Goal: Task Accomplishment & Management: Complete application form

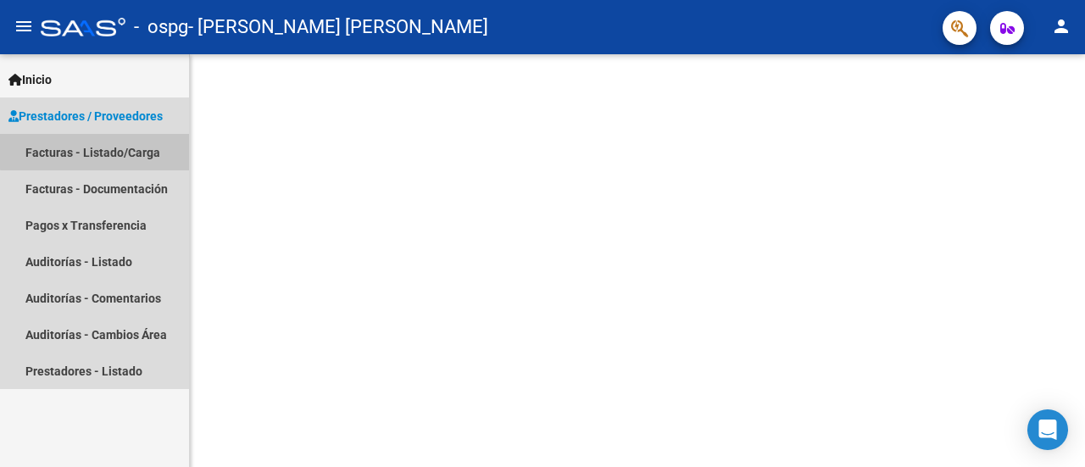
click at [119, 145] on link "Facturas - Listado/Carga" at bounding box center [94, 152] width 189 height 36
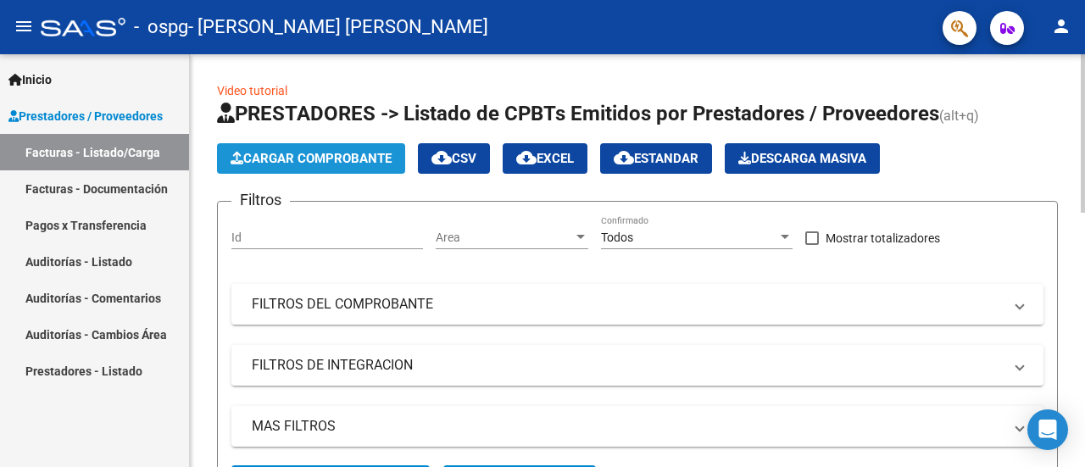
click at [322, 157] on span "Cargar Comprobante" at bounding box center [310, 158] width 161 height 15
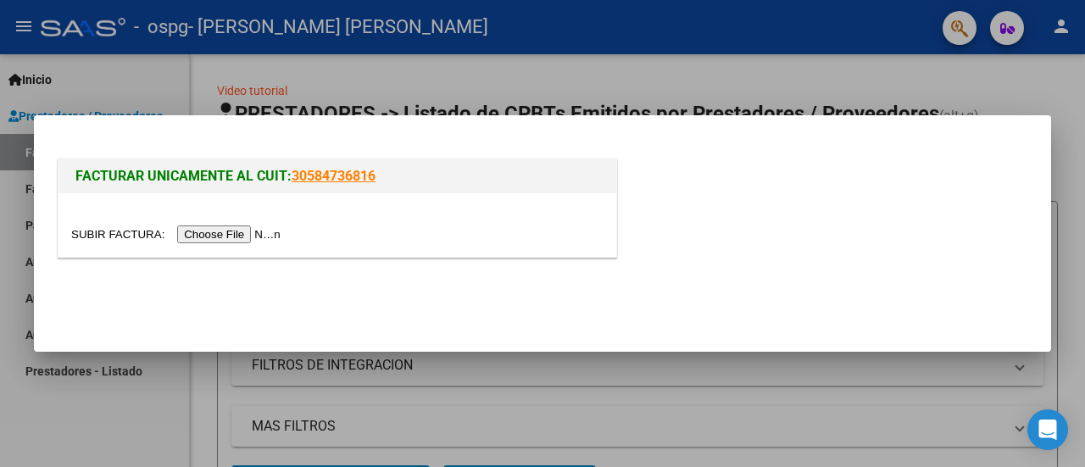
click at [286, 236] on input "file" at bounding box center [178, 234] width 214 height 18
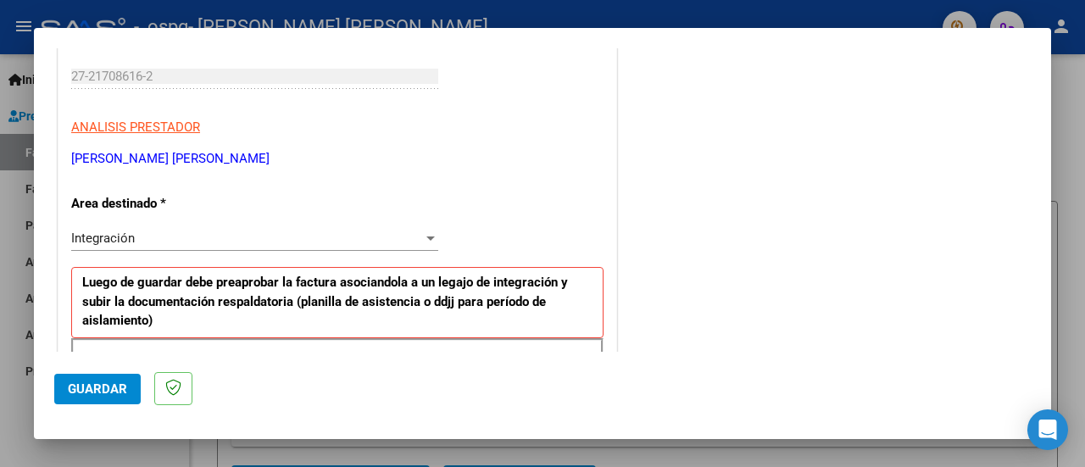
scroll to position [339, 0]
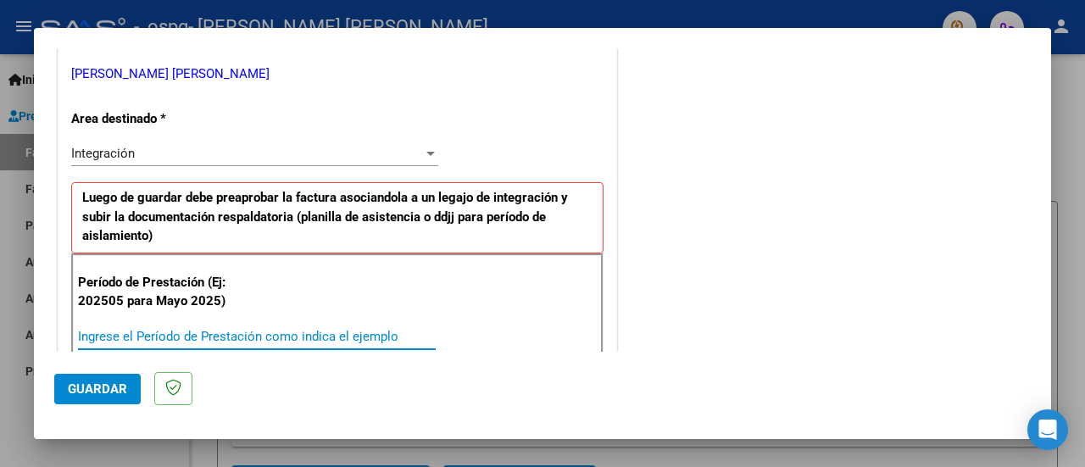
click at [111, 329] on input "Ingrese el Período de Prestación como indica el ejemplo" at bounding box center [257, 336] width 358 height 15
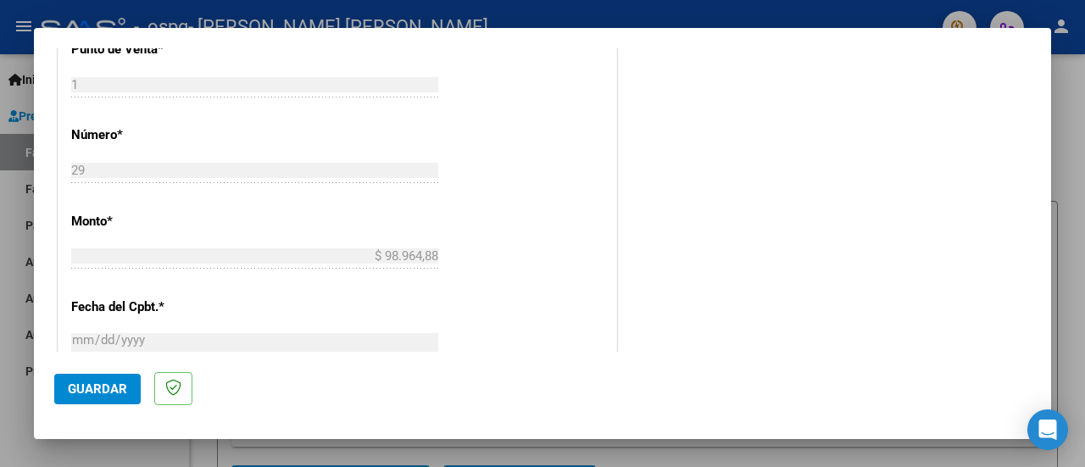
scroll to position [847, 0]
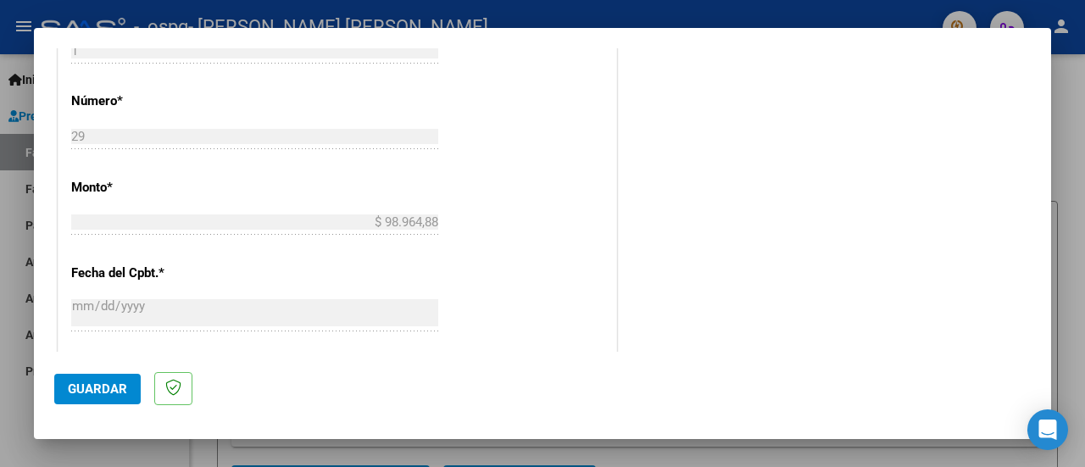
type input "20258"
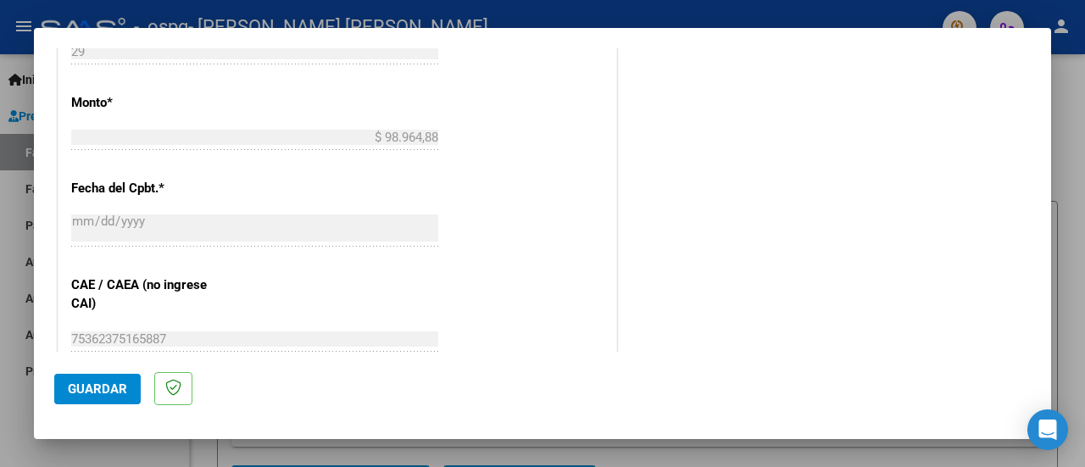
click at [491, 274] on div "CUIT * 27-21708616-2 Ingresar CUIT ANALISIS PRESTADOR BENITEZ ALEJANDRA LUJAN A…" at bounding box center [337, 7] width 558 height 1357
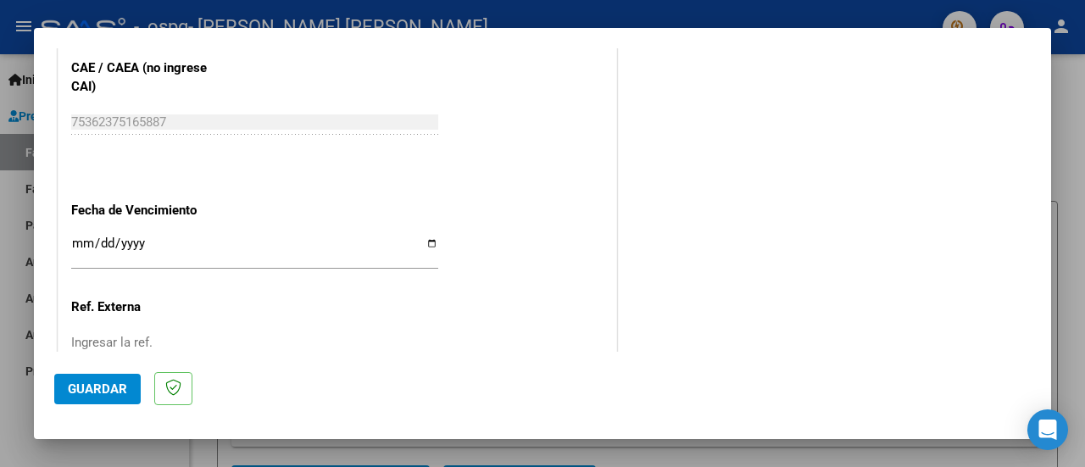
scroll to position [1186, 0]
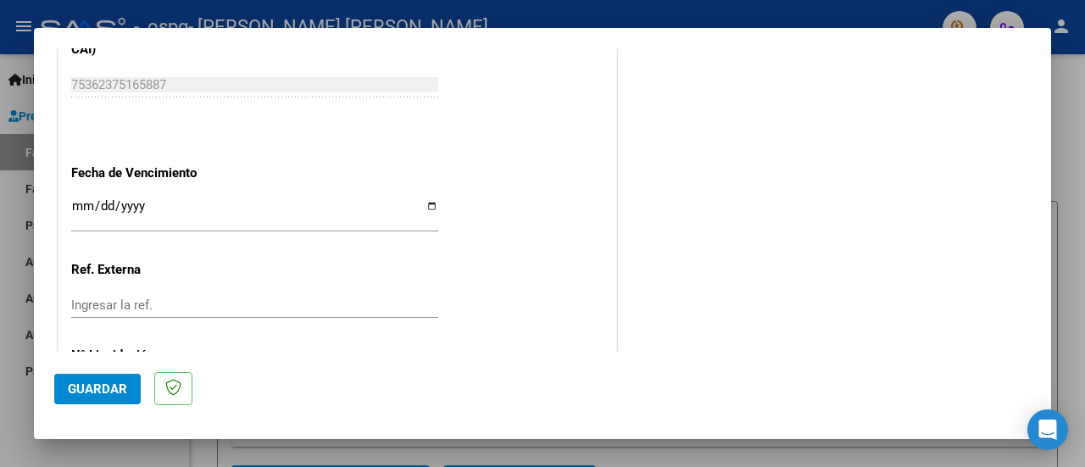
click at [95, 215] on input "Ingresar la fecha" at bounding box center [254, 212] width 367 height 27
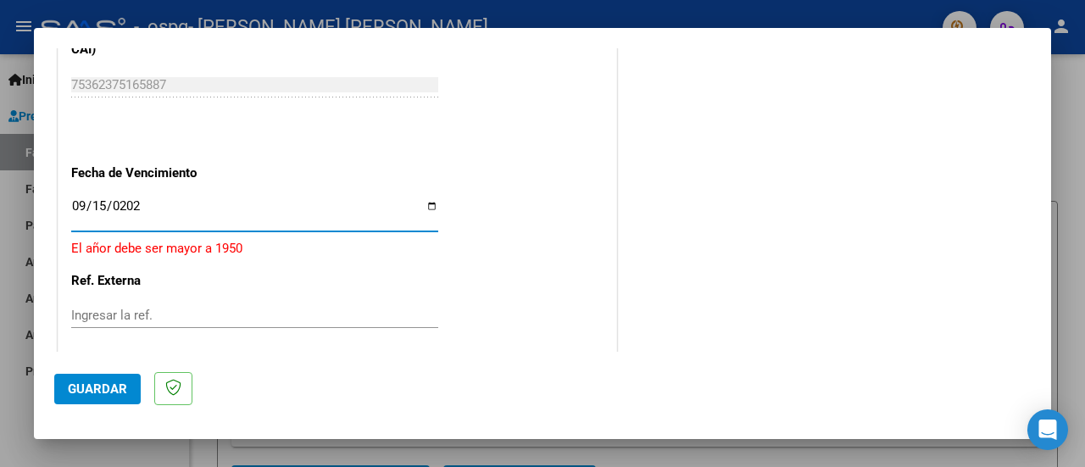
type input "2025-09-15"
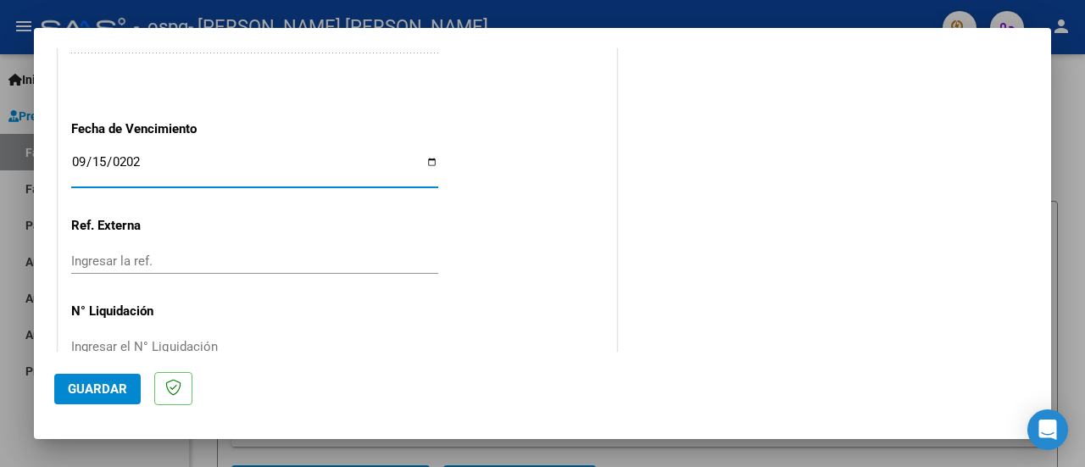
scroll to position [1266, 0]
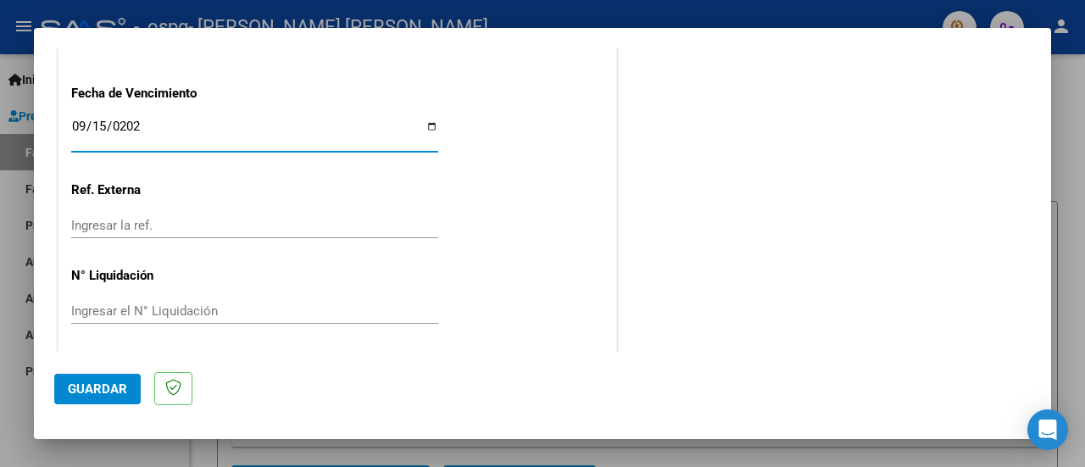
click at [96, 387] on span "Guardar" at bounding box center [97, 388] width 59 height 15
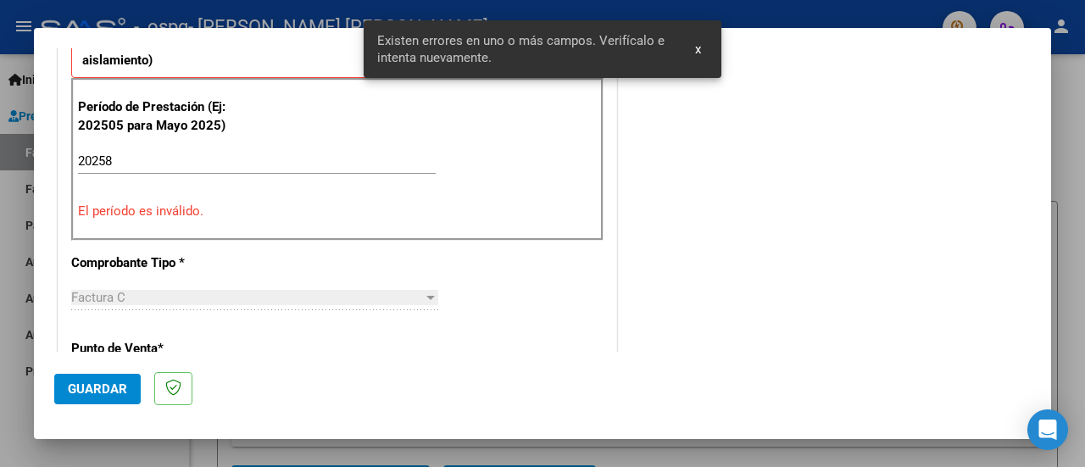
scroll to position [454, 0]
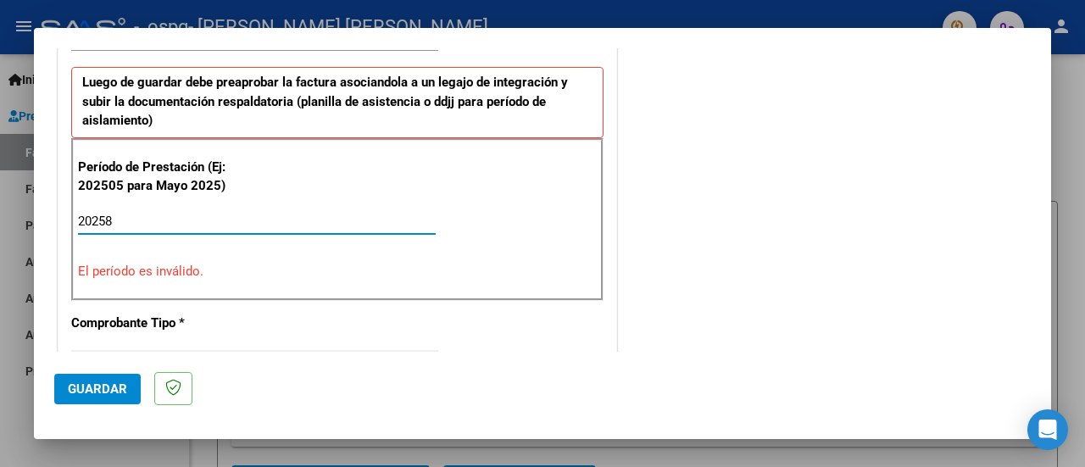
click at [105, 214] on input "20258" at bounding box center [257, 221] width 358 height 15
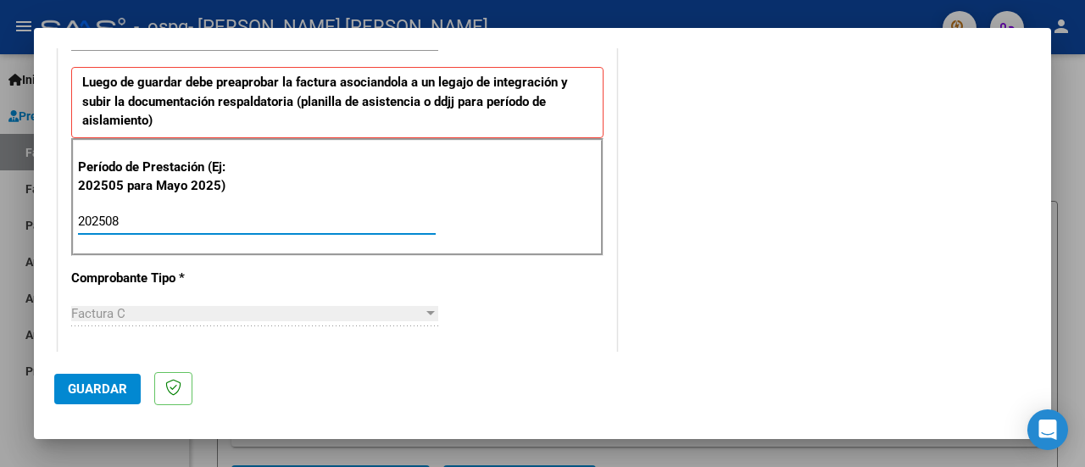
type input "202508"
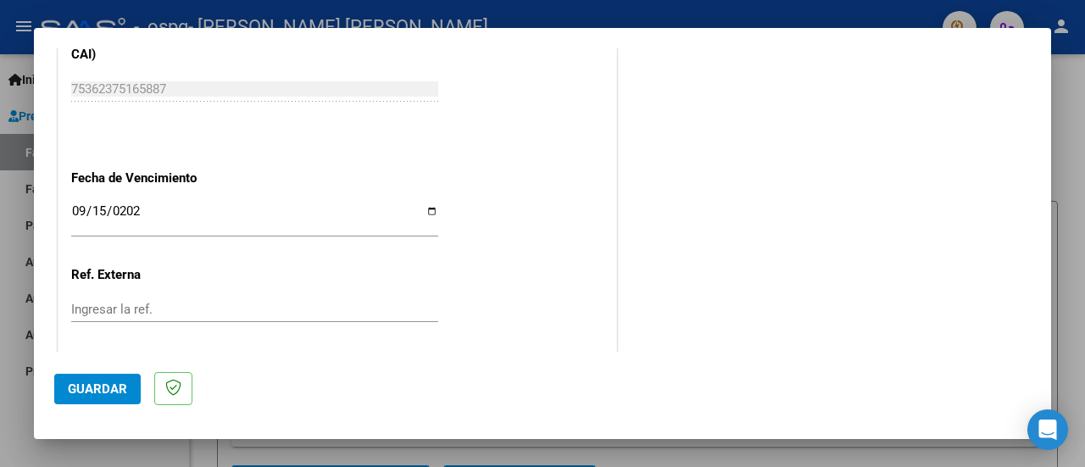
scroll to position [1222, 0]
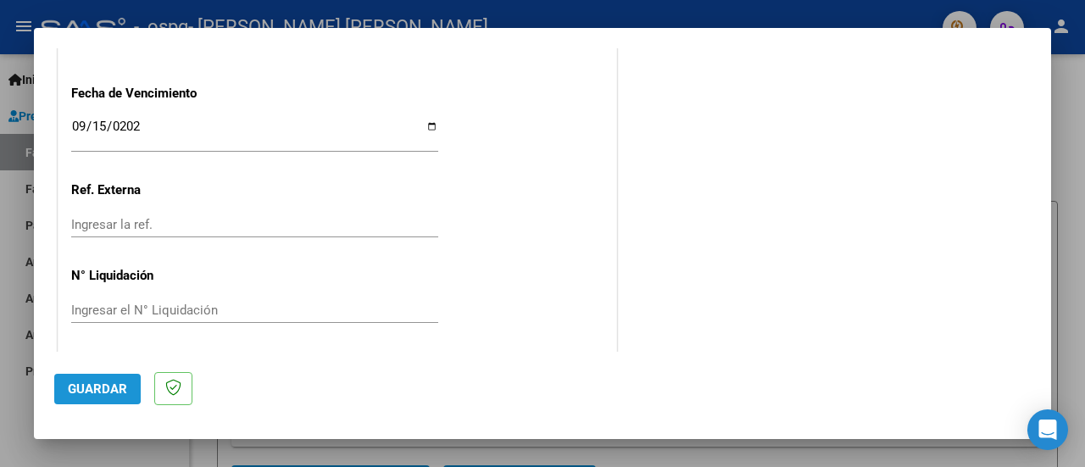
click at [92, 387] on span "Guardar" at bounding box center [97, 388] width 59 height 15
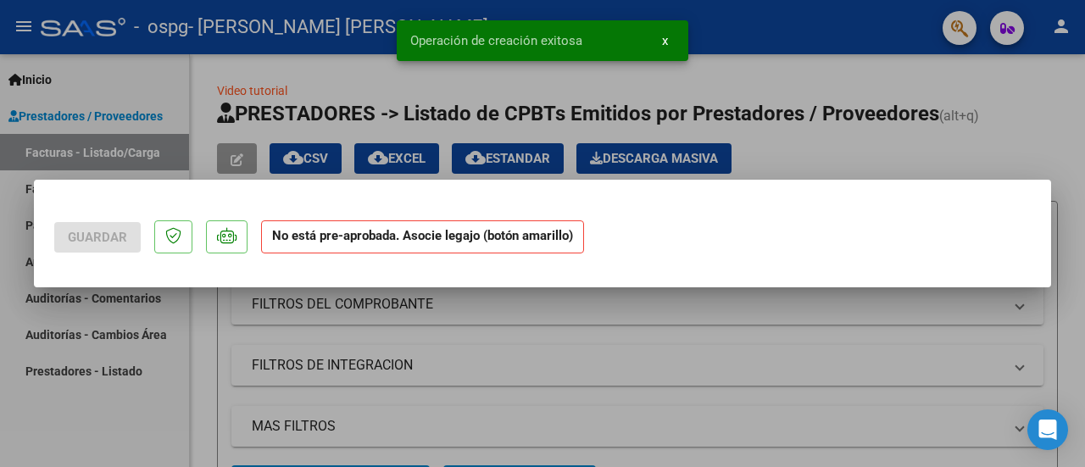
scroll to position [0, 0]
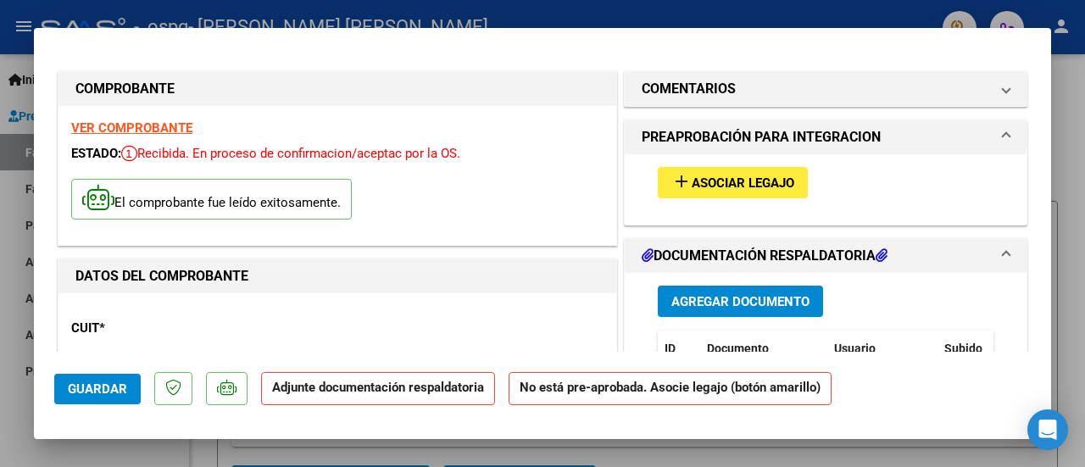
click at [706, 178] on span "Asociar Legajo" at bounding box center [742, 182] width 103 height 15
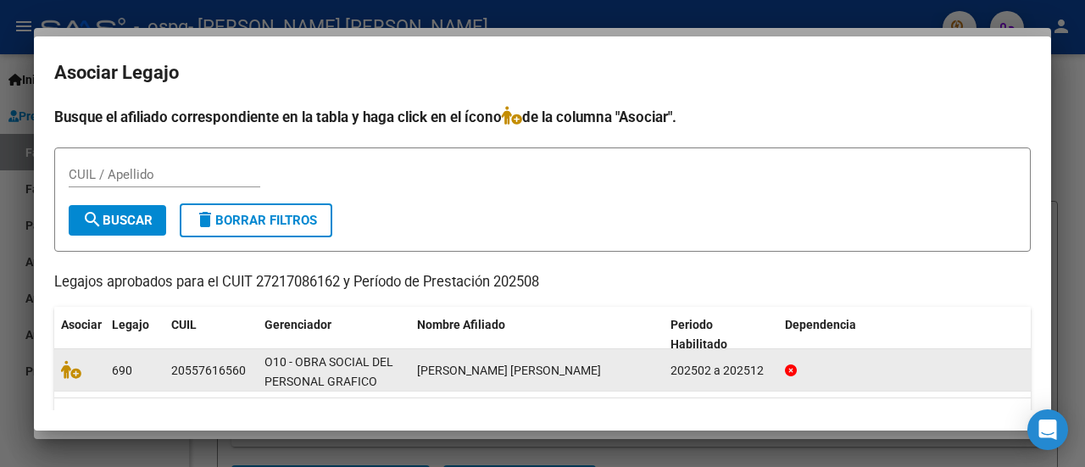
click at [253, 375] on datatable-body-cell "20557616560" at bounding box center [210, 370] width 93 height 42
click at [787, 369] on icon at bounding box center [791, 370] width 12 height 12
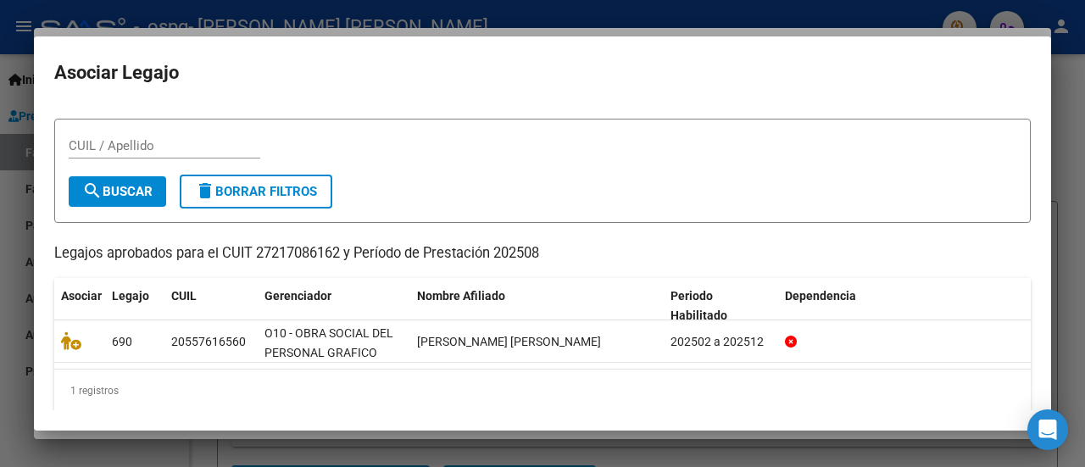
scroll to position [42, 0]
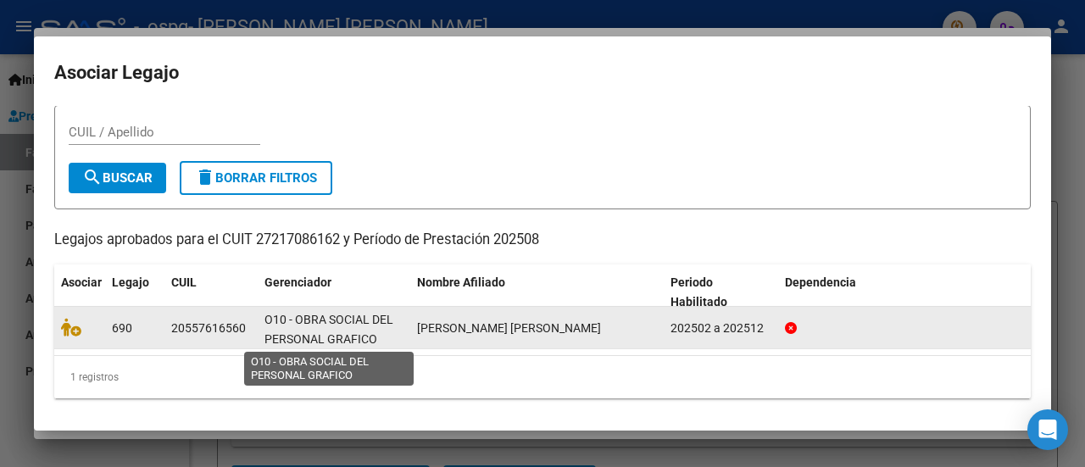
click at [317, 319] on span "O10 - OBRA SOCIAL DEL PERSONAL GRAFICO" at bounding box center [328, 329] width 129 height 33
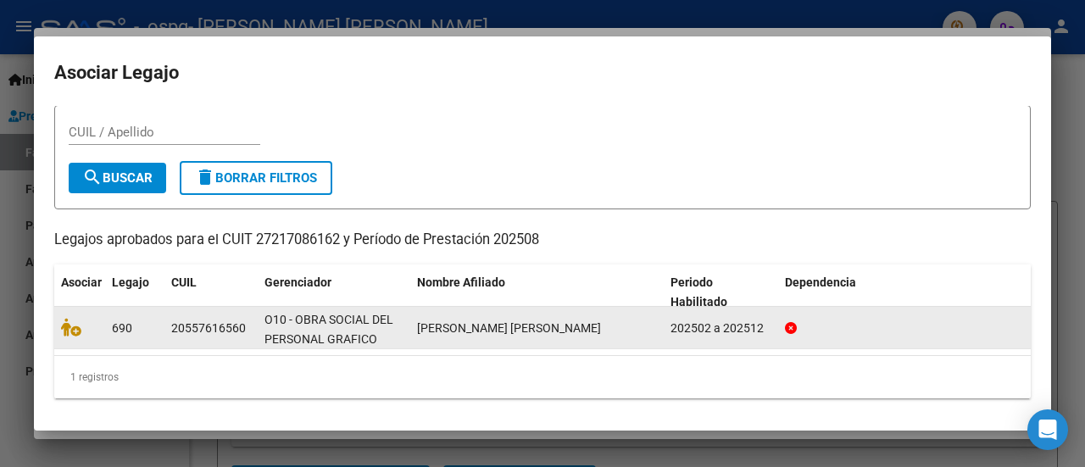
click at [504, 323] on span "LOPEZ CRISTIANO ADRIEL" at bounding box center [509, 328] width 184 height 14
click at [791, 322] on icon at bounding box center [791, 328] width 12 height 12
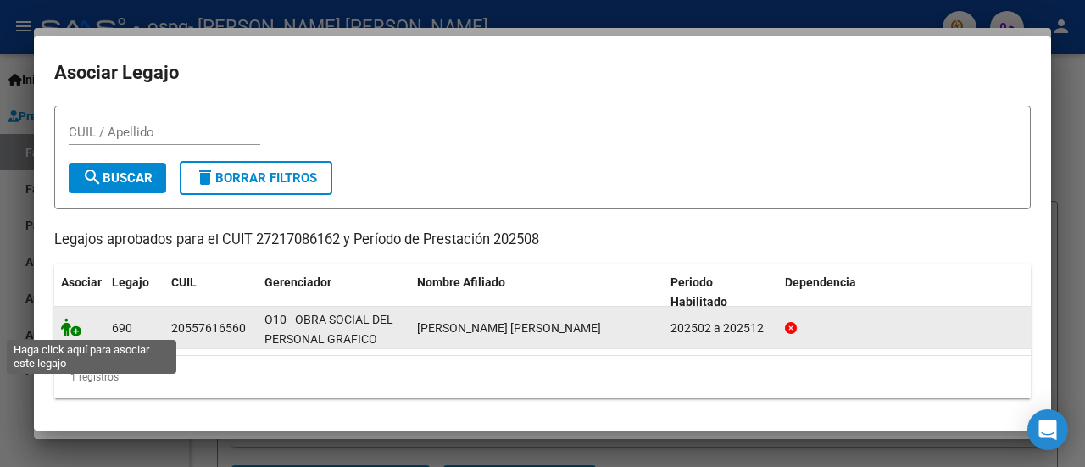
click at [79, 329] on icon at bounding box center [71, 327] width 20 height 19
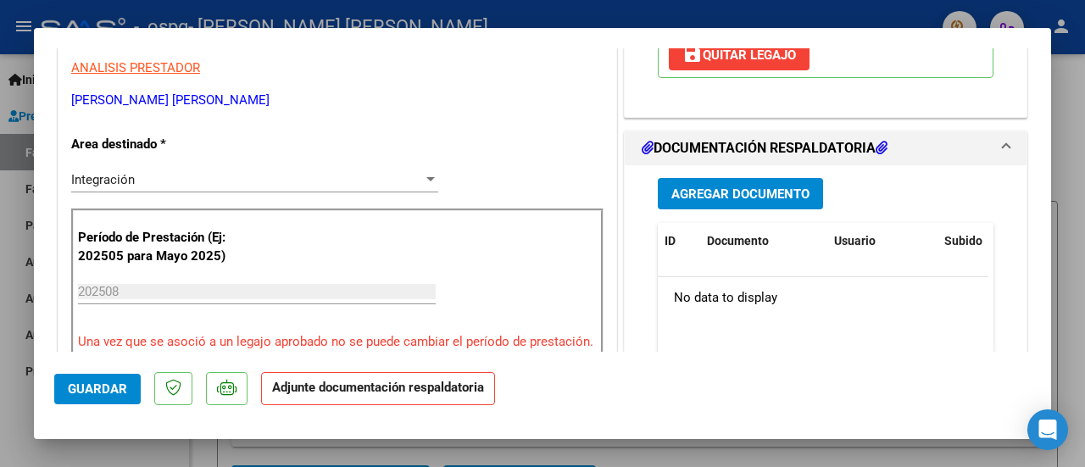
scroll to position [297, 0]
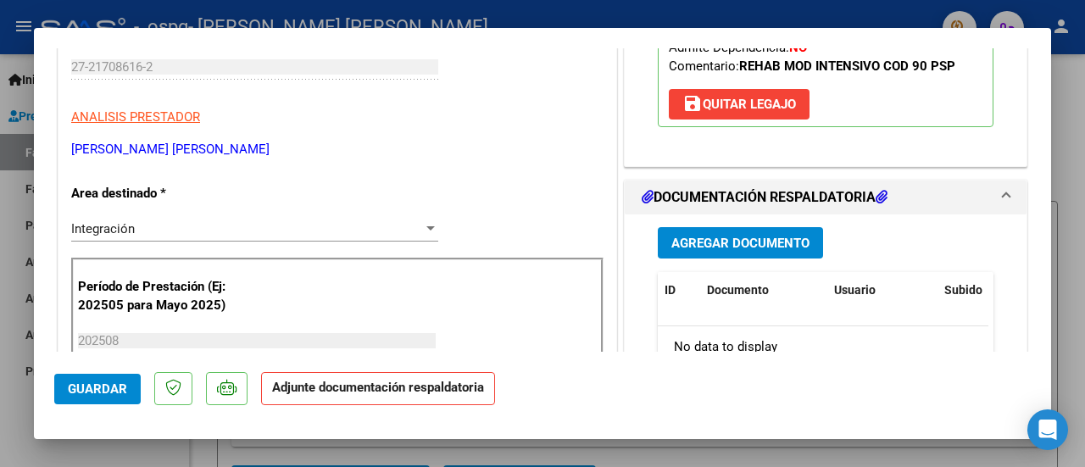
click at [746, 240] on span "Agregar Documento" at bounding box center [740, 243] width 138 height 15
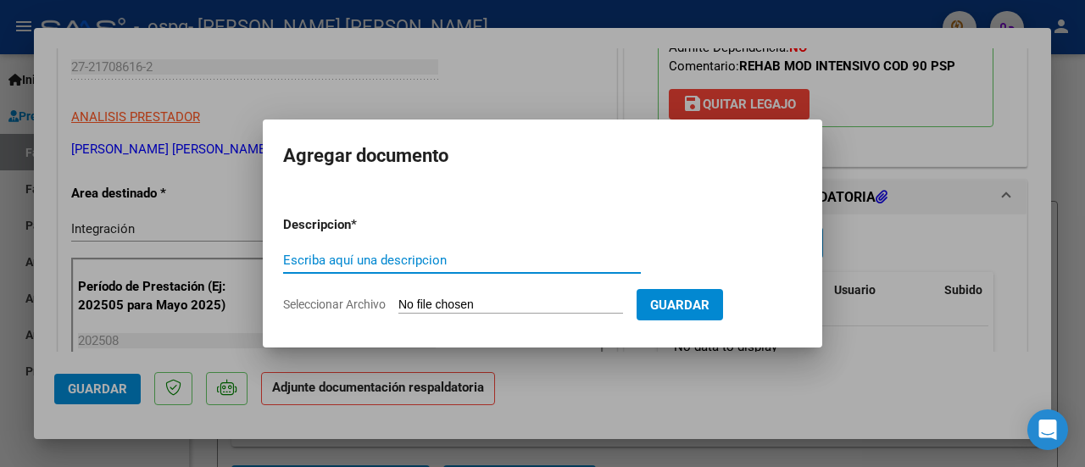
click at [312, 259] on input "Escriba aquí una descripcion" at bounding box center [462, 260] width 358 height 15
type input "a"
click at [368, 258] on input "Asistencia" at bounding box center [462, 260] width 358 height 15
type input "Asistencia"
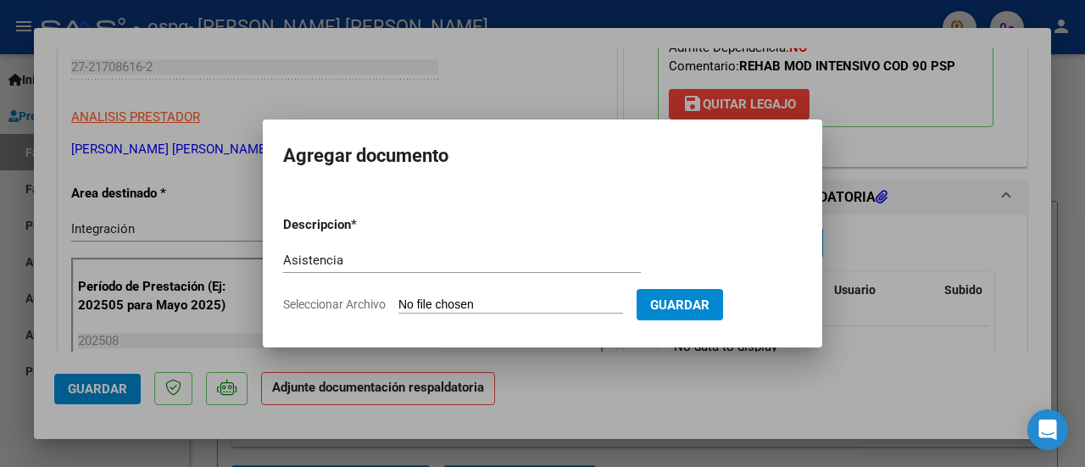
click at [364, 302] on span "Seleccionar Archivo" at bounding box center [334, 304] width 103 height 14
click at [398, 302] on input "Seleccionar Archivo" at bounding box center [510, 305] width 225 height 16
type input "C:\fakepath\Asustencia Lopez_08_2025.pdf"
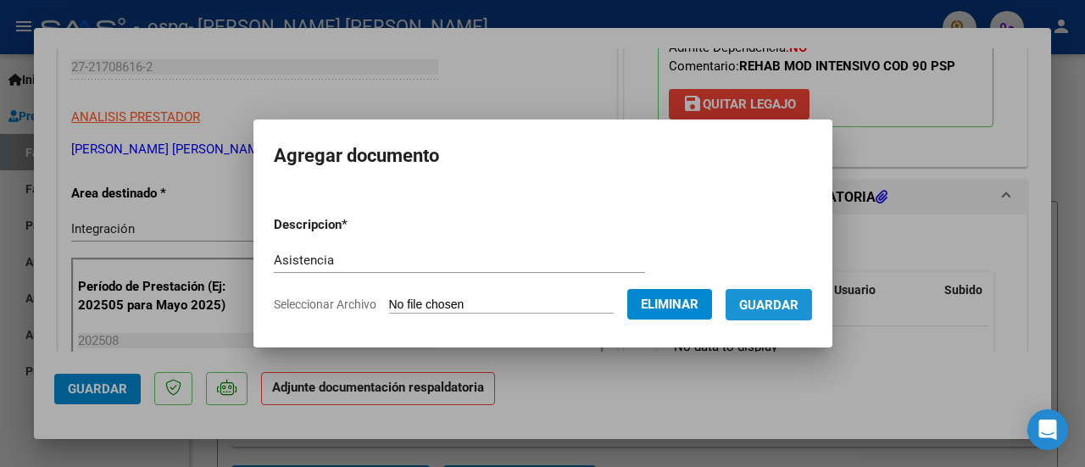
click at [785, 301] on span "Guardar" at bounding box center [768, 304] width 59 height 15
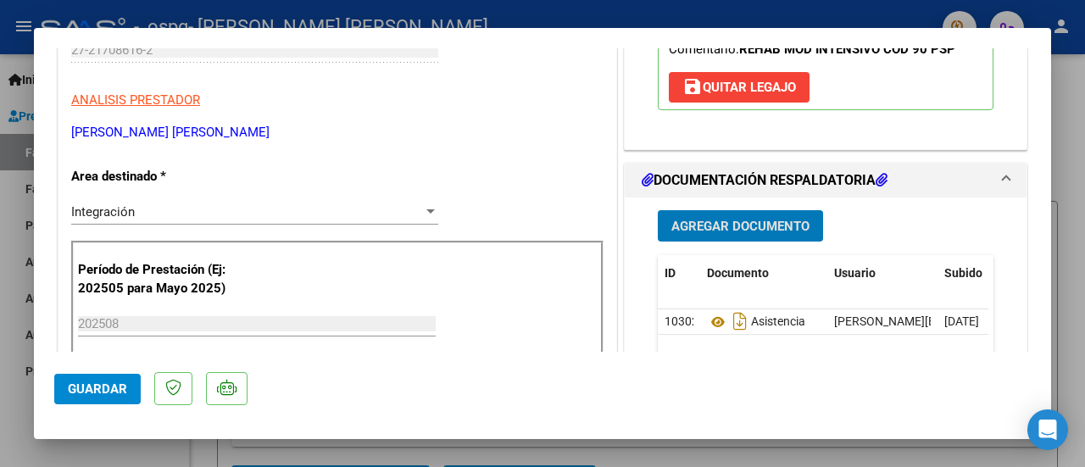
scroll to position [339, 0]
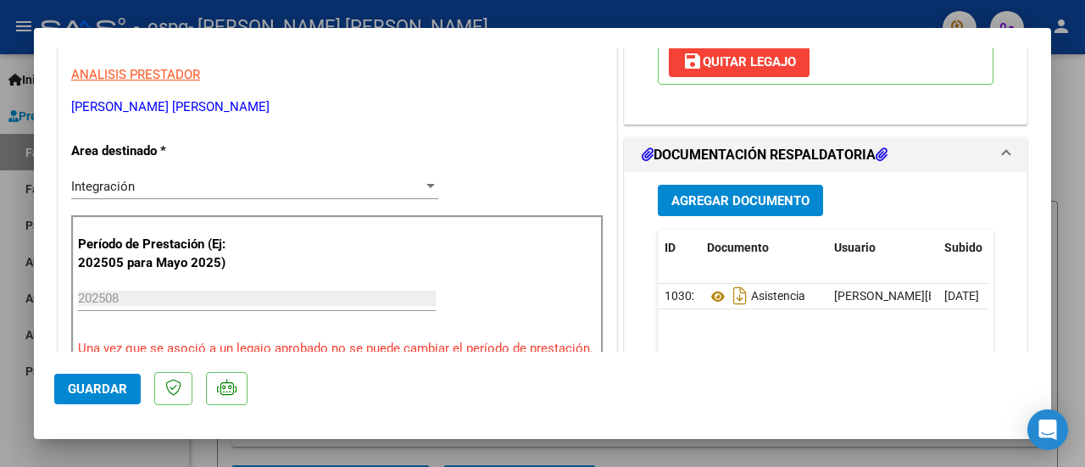
click at [878, 158] on icon at bounding box center [881, 154] width 12 height 14
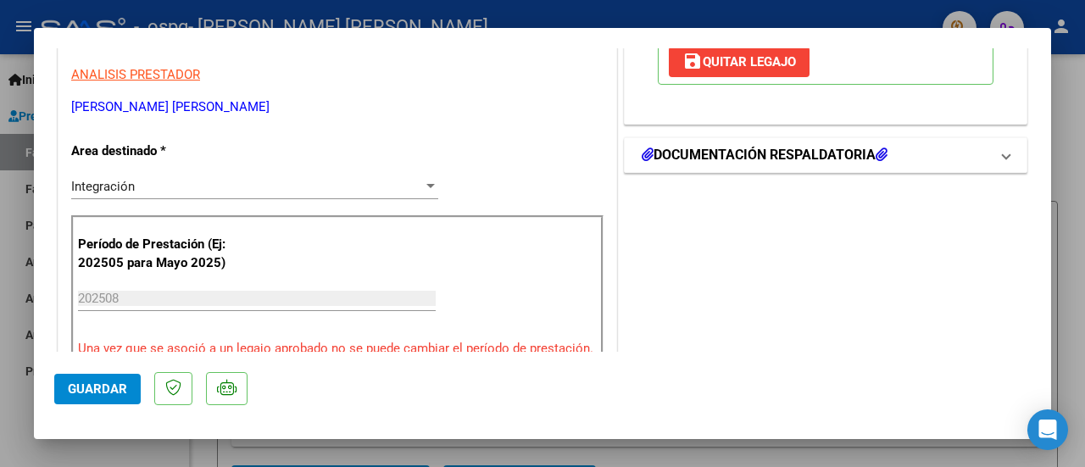
click at [878, 158] on icon at bounding box center [881, 154] width 12 height 14
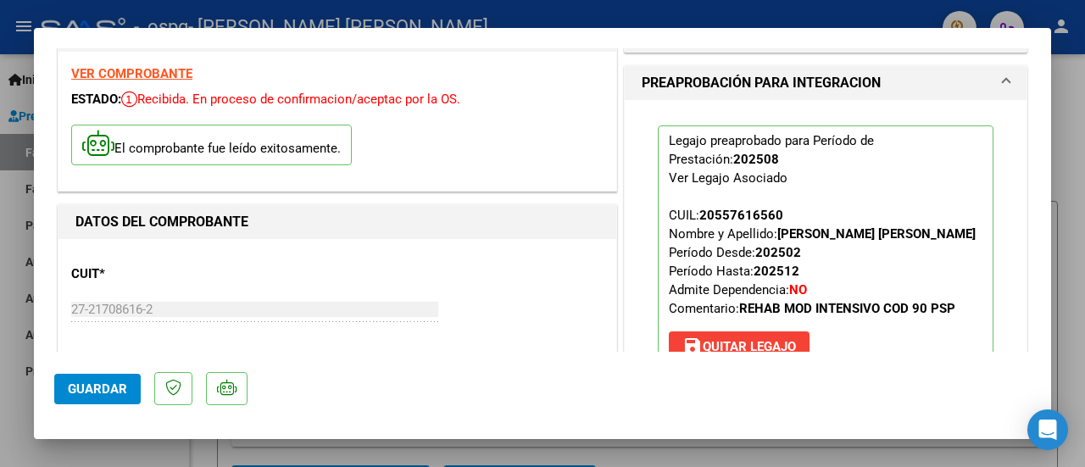
scroll to position [0, 0]
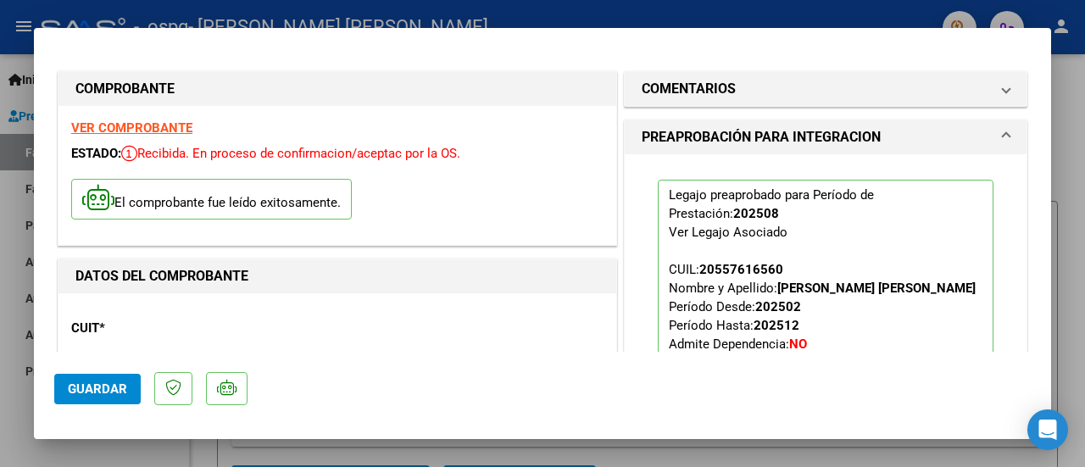
click at [127, 123] on strong "VER COMPROBANTE" at bounding box center [131, 127] width 121 height 15
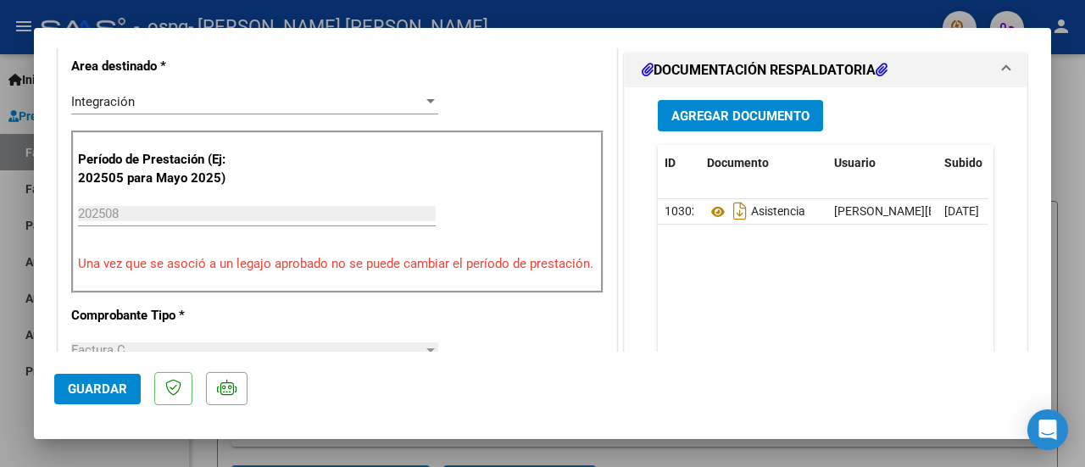
scroll to position [339, 0]
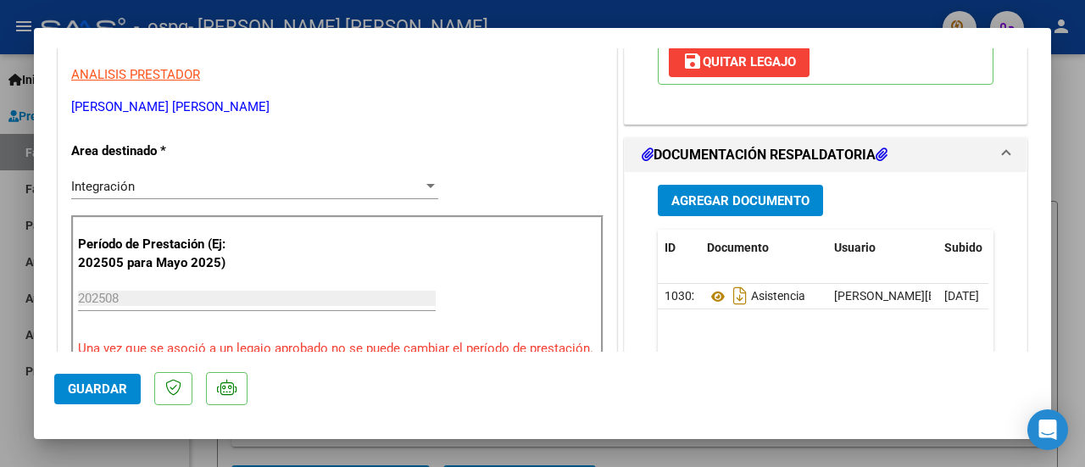
click at [641, 154] on icon at bounding box center [647, 154] width 12 height 14
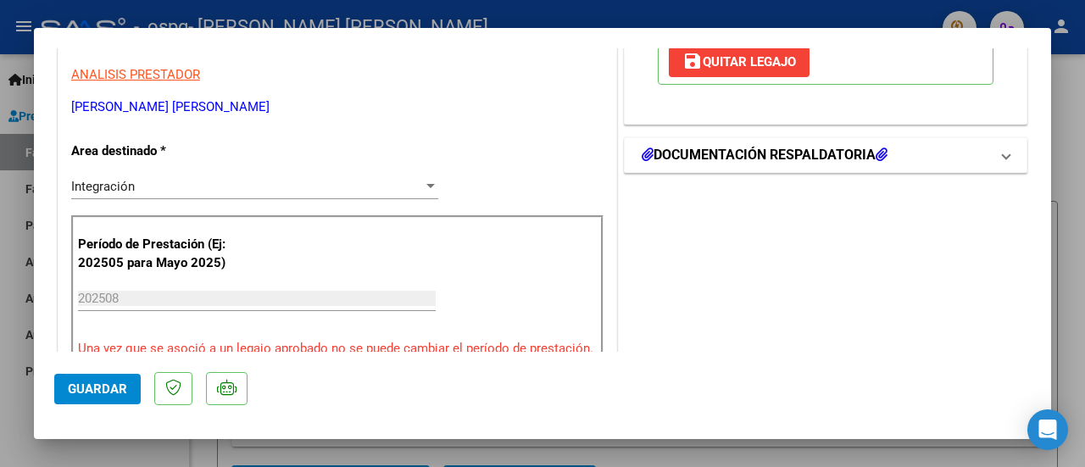
click at [642, 158] on icon at bounding box center [647, 154] width 12 height 14
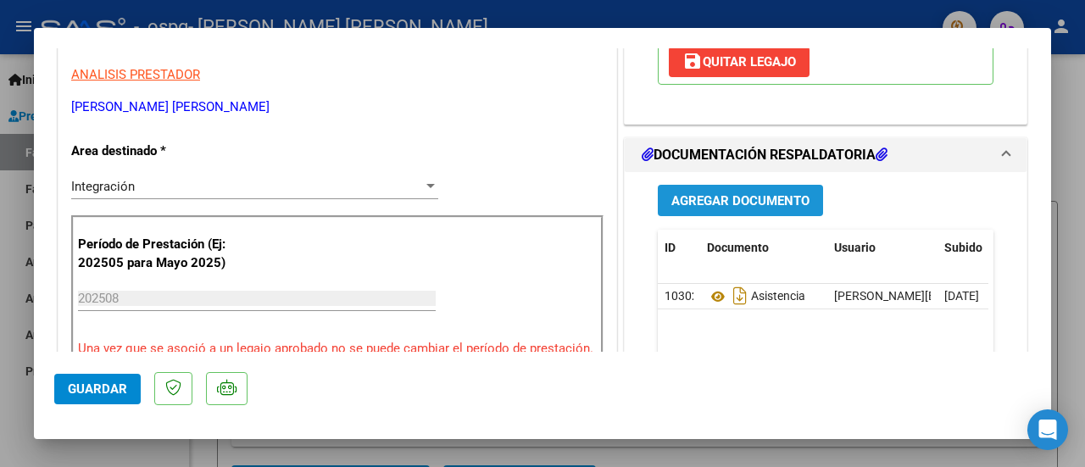
click at [705, 206] on span "Agregar Documento" at bounding box center [740, 200] width 138 height 15
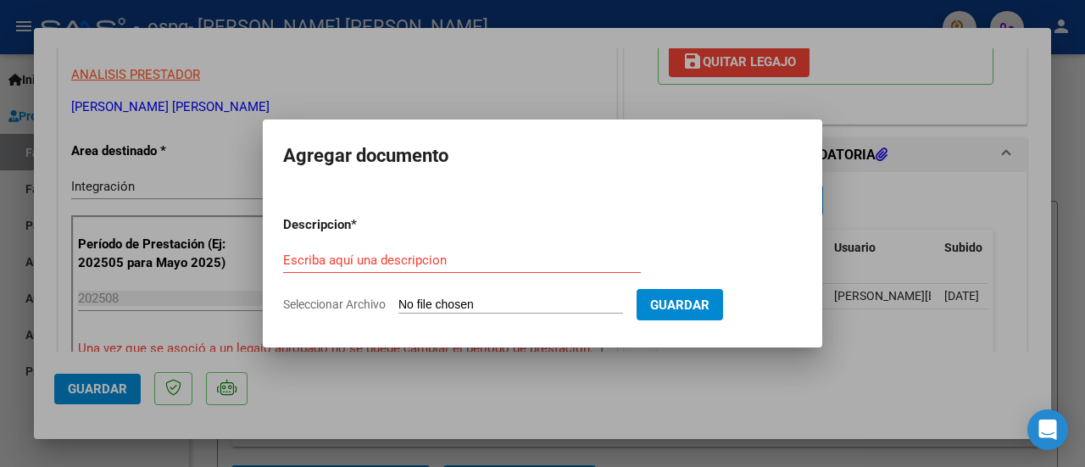
click at [439, 303] on input "Seleccionar Archivo" at bounding box center [510, 305] width 225 height 16
drag, startPoint x: 436, startPoint y: 62, endPoint x: 452, endPoint y: 58, distance: 16.5
click at [436, 61] on div at bounding box center [542, 233] width 1085 height 467
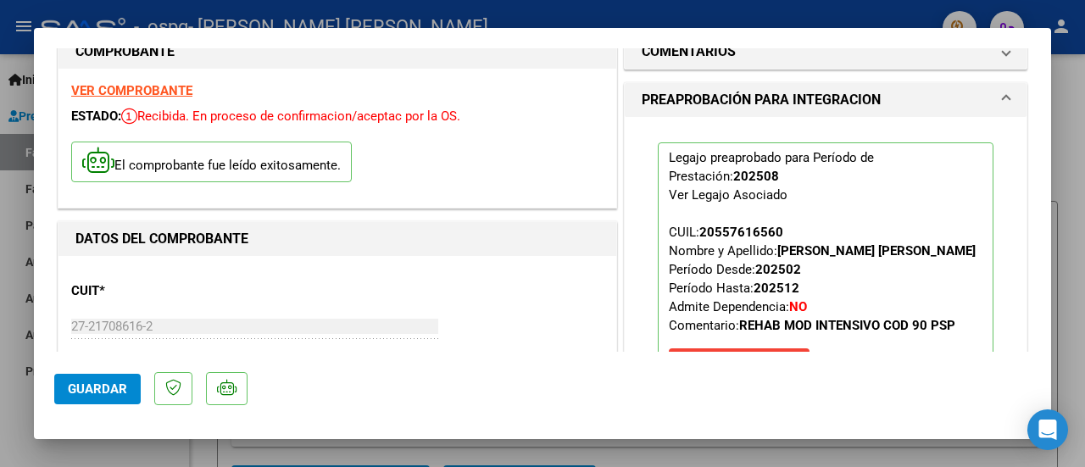
scroll to position [0, 0]
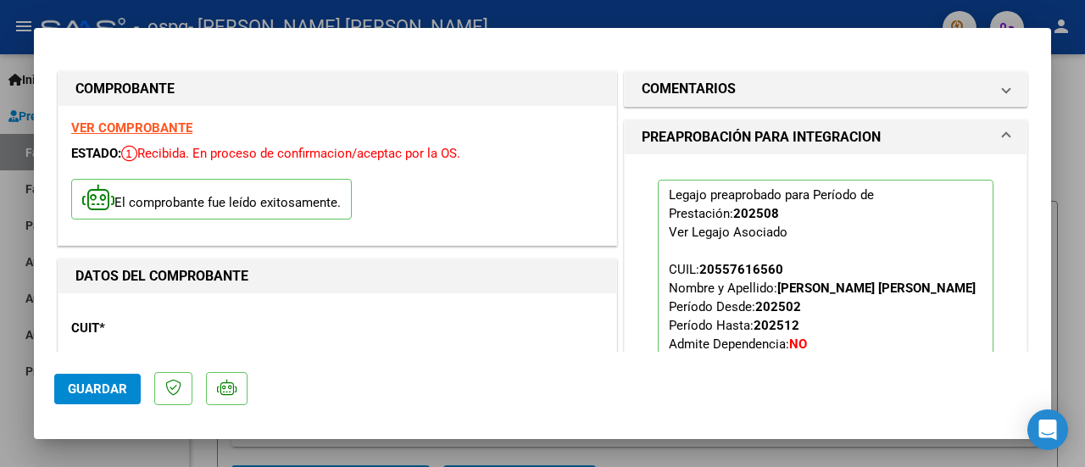
click at [90, 384] on span "Guardar" at bounding box center [97, 388] width 59 height 15
click at [1049, 433] on icon "Open Intercom Messenger" at bounding box center [1047, 430] width 22 height 22
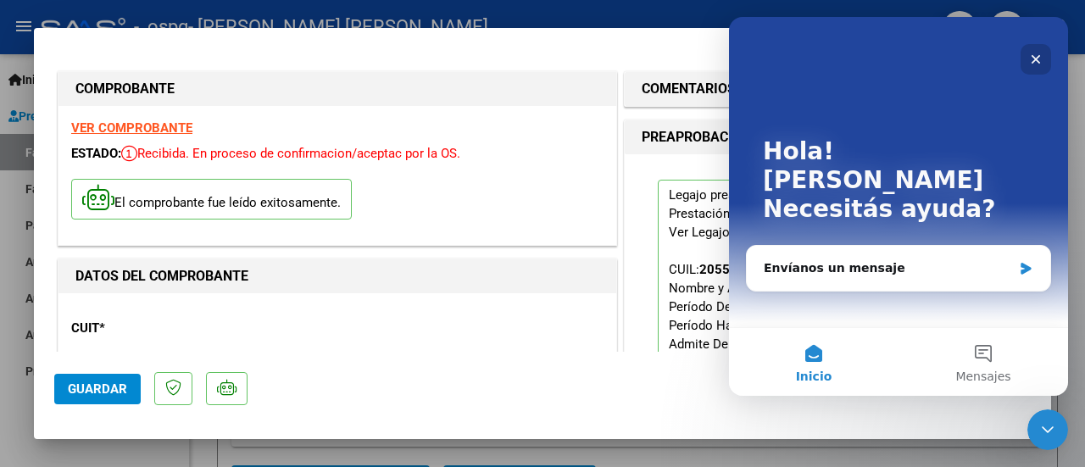
click at [1033, 59] on icon "Cerrar" at bounding box center [1036, 60] width 14 height 14
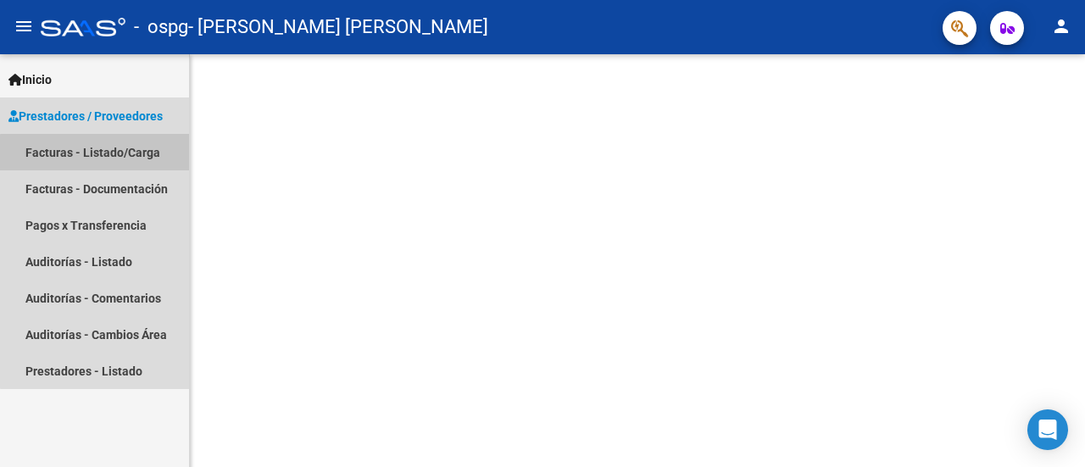
click at [119, 154] on link "Facturas - Listado/Carga" at bounding box center [94, 152] width 189 height 36
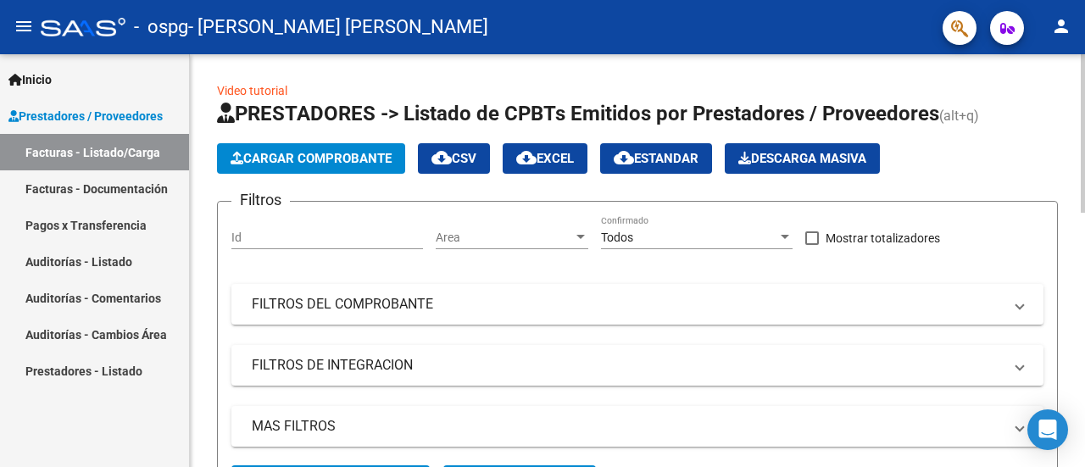
scroll to position [424, 0]
